Goal: Task Accomplishment & Management: Complete application form

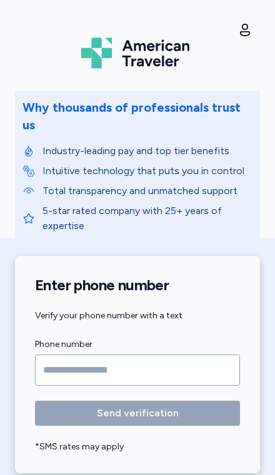
click at [187, 357] on input "Phone number" at bounding box center [137, 370] width 205 height 31
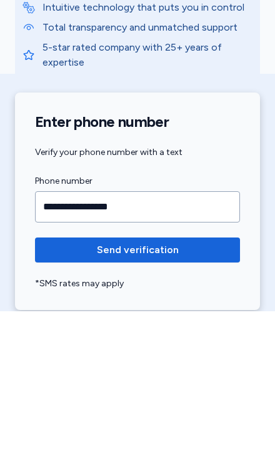
click at [229, 406] on span "Send verification" at bounding box center [137, 413] width 185 height 15
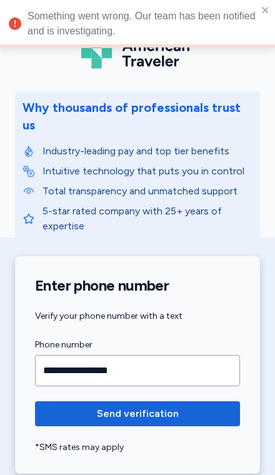
click at [178, 406] on span "Send verification" at bounding box center [137, 413] width 185 height 15
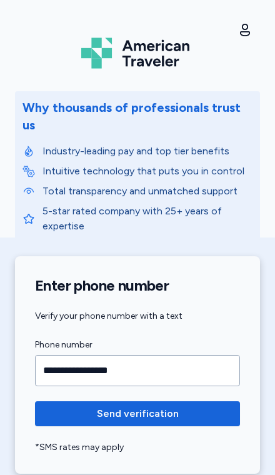
click at [186, 406] on span "Send verification" at bounding box center [137, 413] width 185 height 15
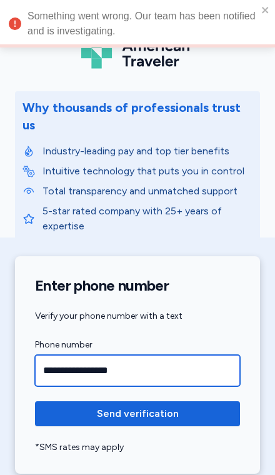
click at [181, 357] on input "**********" at bounding box center [137, 370] width 205 height 31
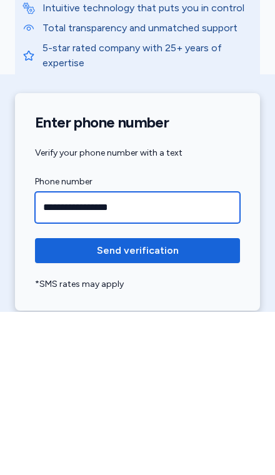
type input "**********"
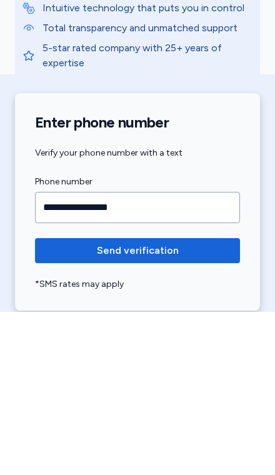
click at [221, 406] on span "Send verification" at bounding box center [137, 413] width 185 height 15
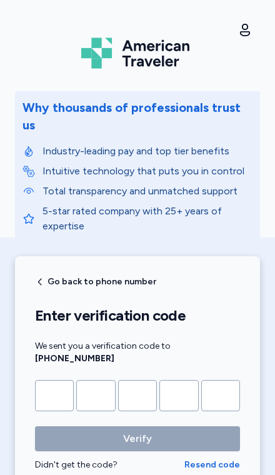
click at [55, 380] on input "Please enter OTP character 1" at bounding box center [54, 395] width 39 height 31
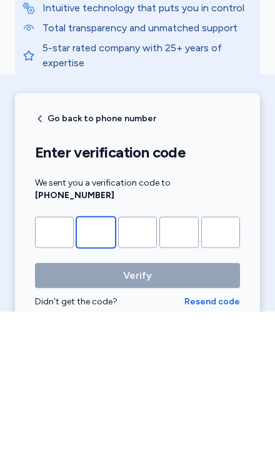
type input "*"
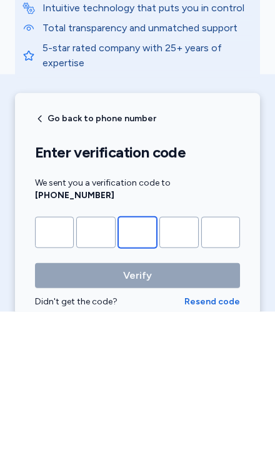
type input "*"
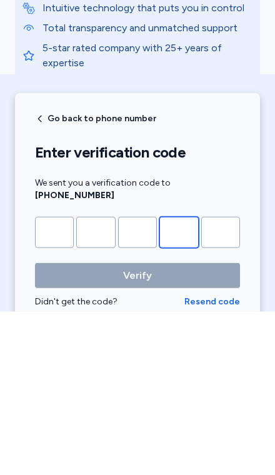
type input "*"
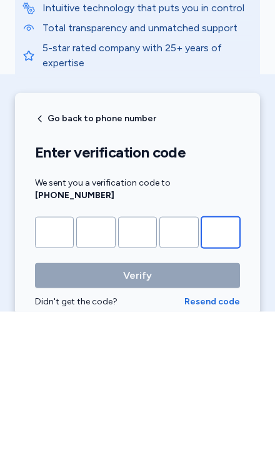
type input "*"
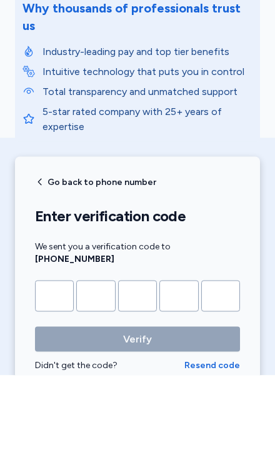
click at [137, 426] on button "Verify" at bounding box center [137, 438] width 205 height 25
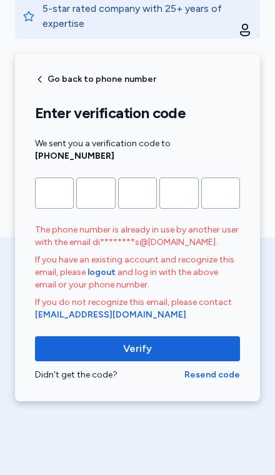
scroll to position [232, 0]
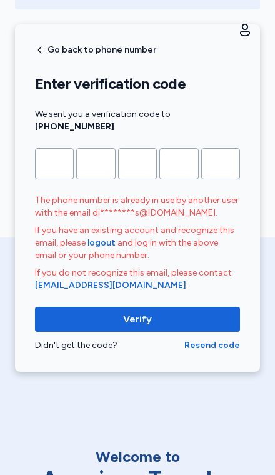
click at [197, 312] on span "Verify" at bounding box center [137, 319] width 185 height 15
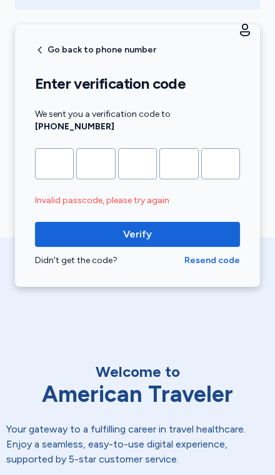
click at [29, 146] on div "Go back to phone number Enter verification code We sent you a verification code…" at bounding box center [137, 155] width 245 height 262
click at [49, 148] on input "*" at bounding box center [54, 163] width 39 height 31
click at [212, 227] on span "Verify" at bounding box center [137, 234] width 185 height 15
click at [221, 254] on span "Resend code" at bounding box center [212, 260] width 56 height 12
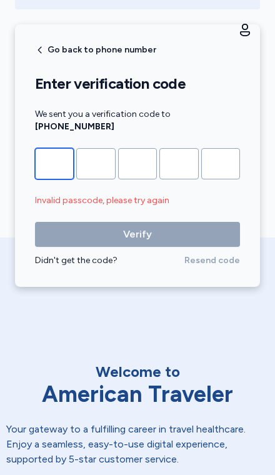
click at [56, 153] on input "Please enter OTP character 1" at bounding box center [54, 163] width 39 height 31
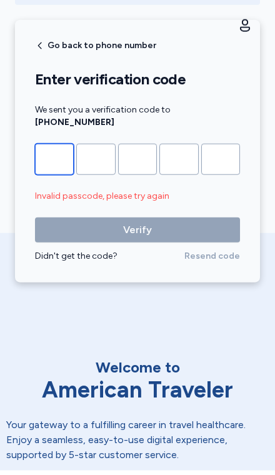
type input "*"
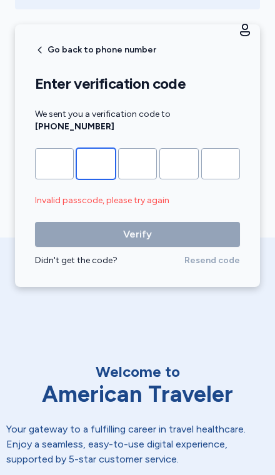
type input "*"
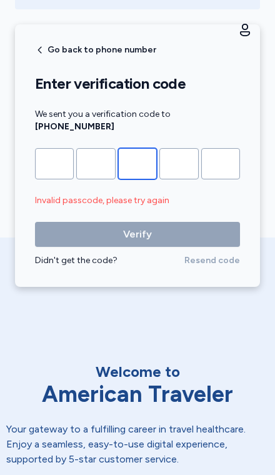
type input "*"
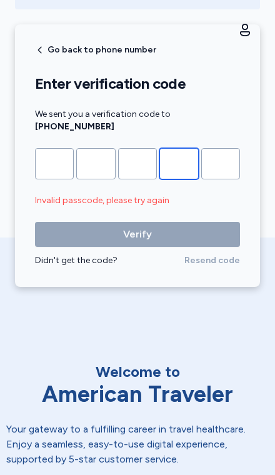
type input "*"
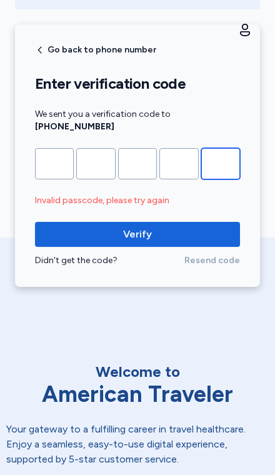
type input "*"
click at [58, 222] on button "Verify" at bounding box center [137, 234] width 205 height 25
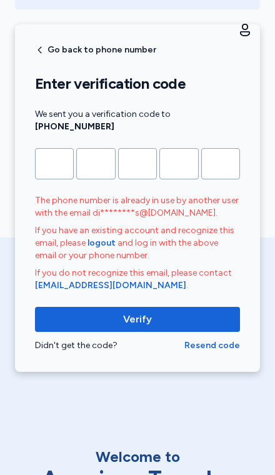
click at [103, 312] on span "Verify" at bounding box center [137, 319] width 185 height 15
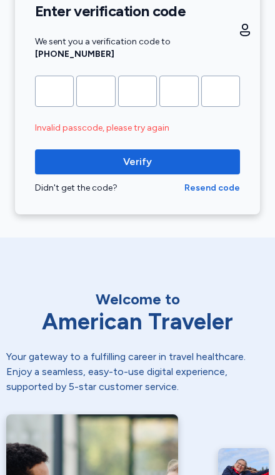
scroll to position [304, 0]
click at [55, 154] on span "Verify" at bounding box center [137, 161] width 185 height 15
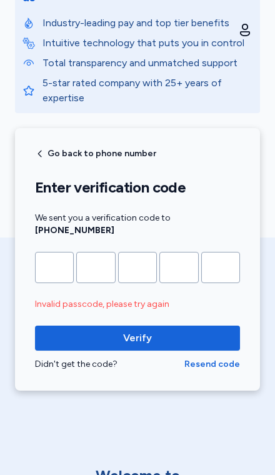
scroll to position [142, 0]
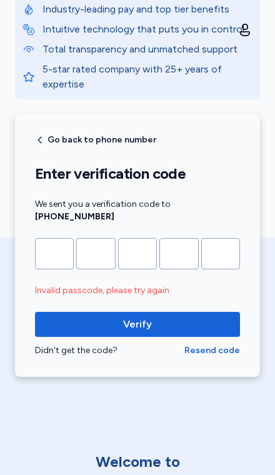
click at [216, 319] on button "Verify" at bounding box center [137, 324] width 205 height 25
click at [224, 344] on span "Resend code" at bounding box center [212, 350] width 56 height 12
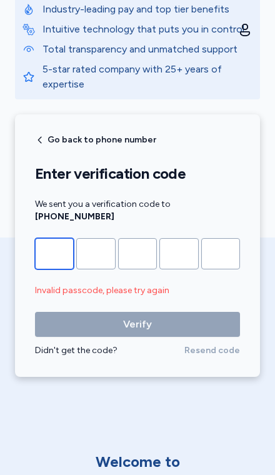
click at [50, 240] on input "Please enter OTP character 1" at bounding box center [54, 253] width 39 height 31
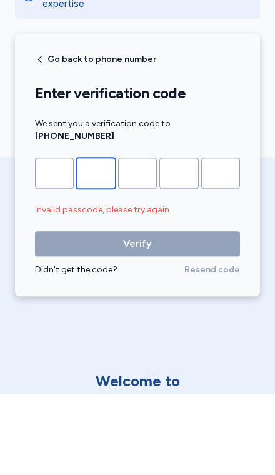
type input "*"
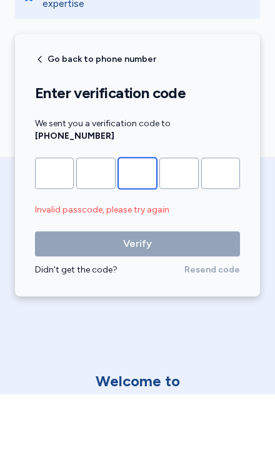
type input "*"
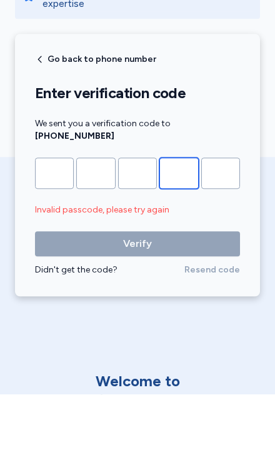
type input "*"
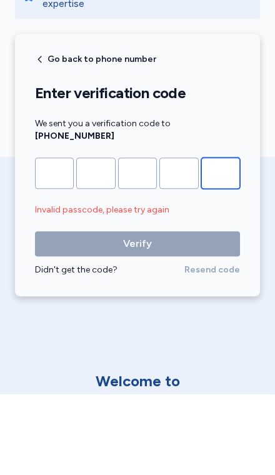
type input "*"
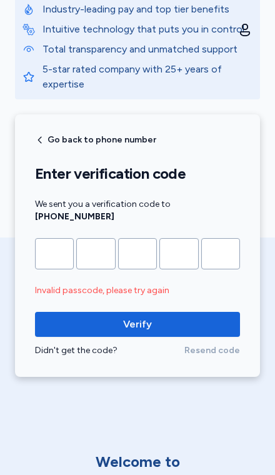
click at [186, 317] on span "Verify" at bounding box center [137, 324] width 185 height 15
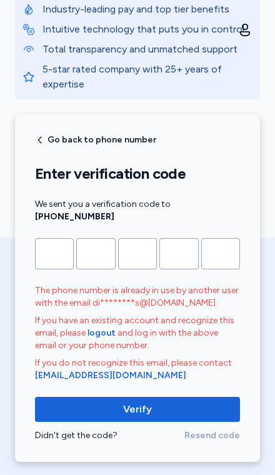
click at [101, 327] on span "logout" at bounding box center [101, 333] width 28 height 12
